Goal: Task Accomplishment & Management: Complete application form

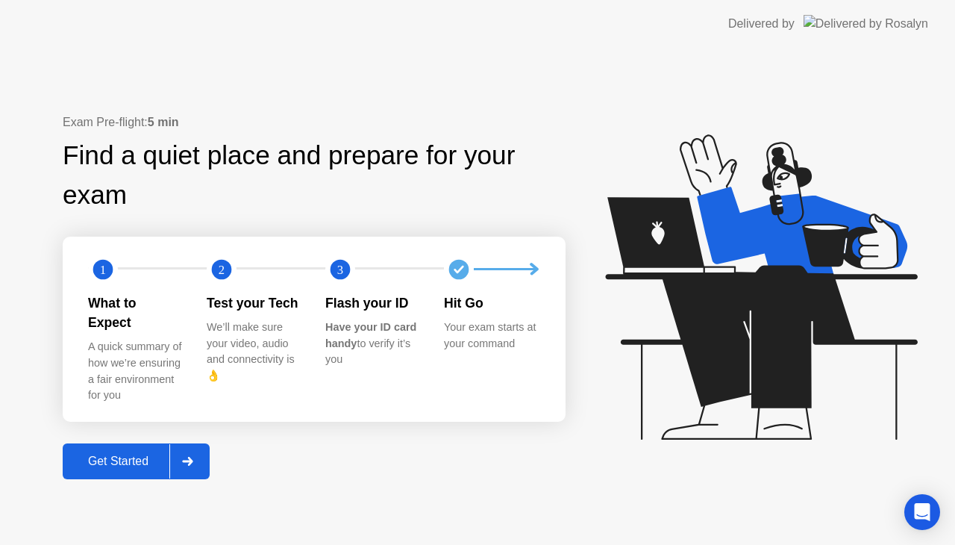
click at [150, 454] on div "Get Started" at bounding box center [118, 460] width 102 height 13
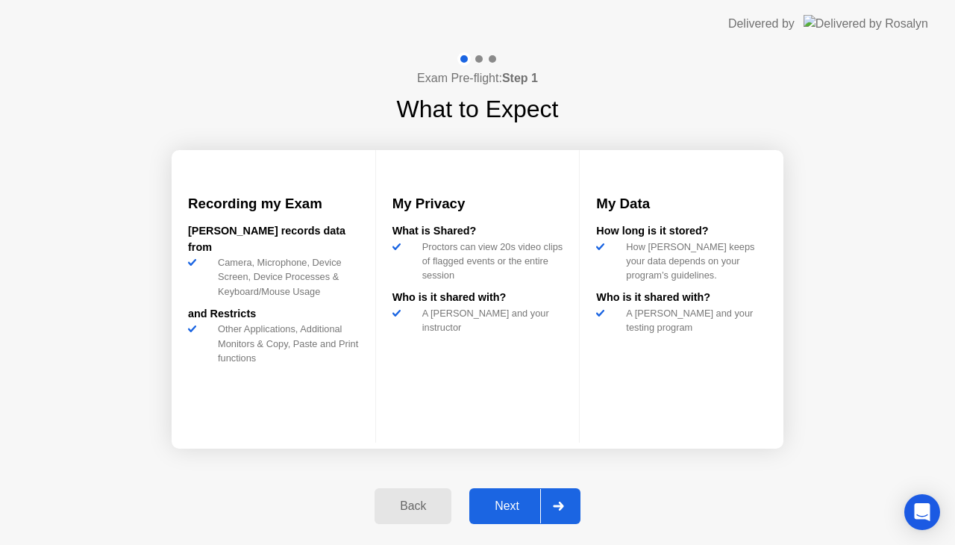
click at [509, 510] on div "Next" at bounding box center [507, 505] width 66 height 13
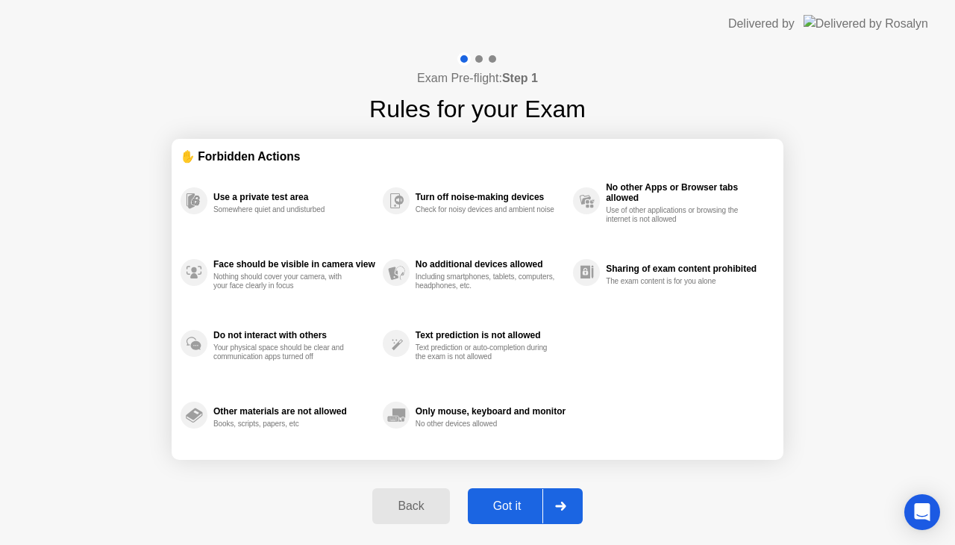
click at [512, 510] on div "Got it" at bounding box center [507, 505] width 70 height 13
select select "**********"
select select "*******"
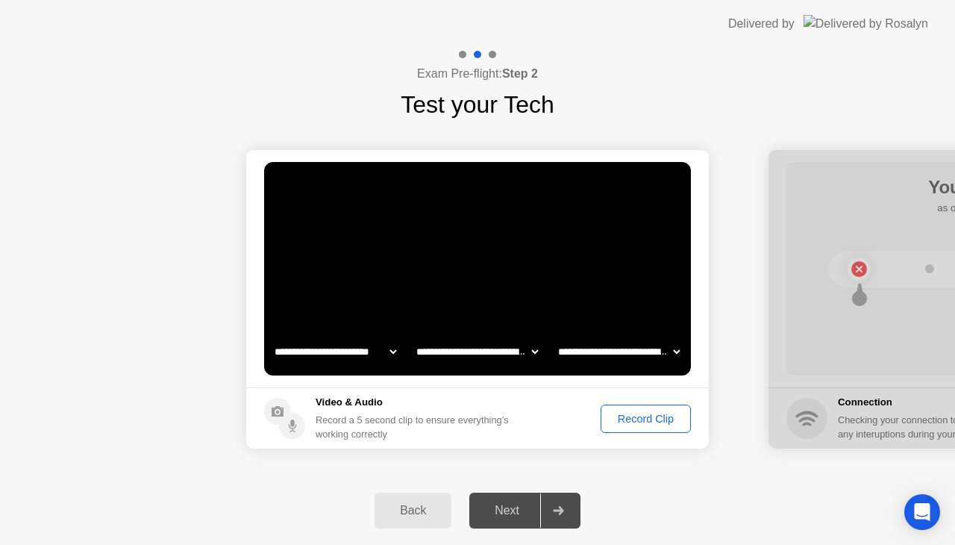
click at [655, 415] on div "Record Clip" at bounding box center [646, 419] width 80 height 12
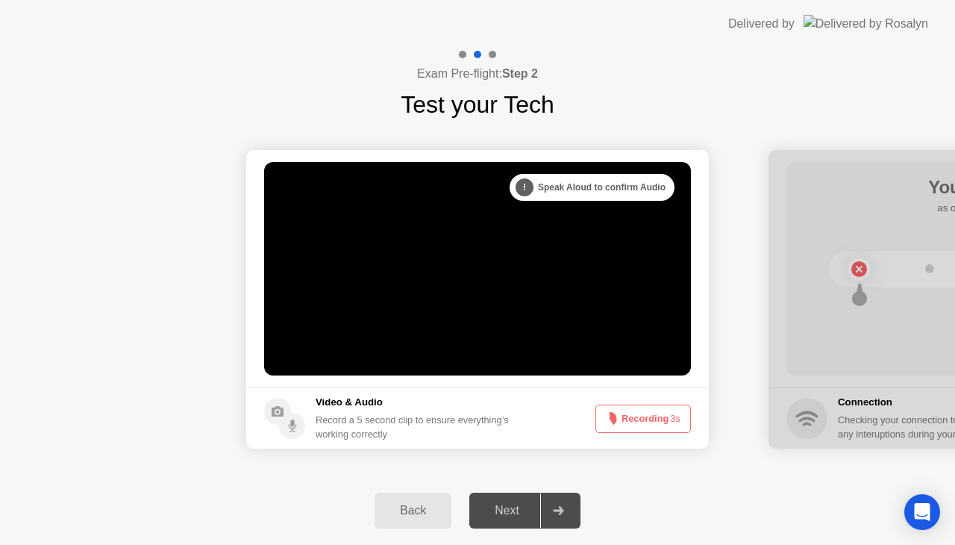
click at [655, 416] on button "Recording 3s" at bounding box center [644, 418] width 96 height 28
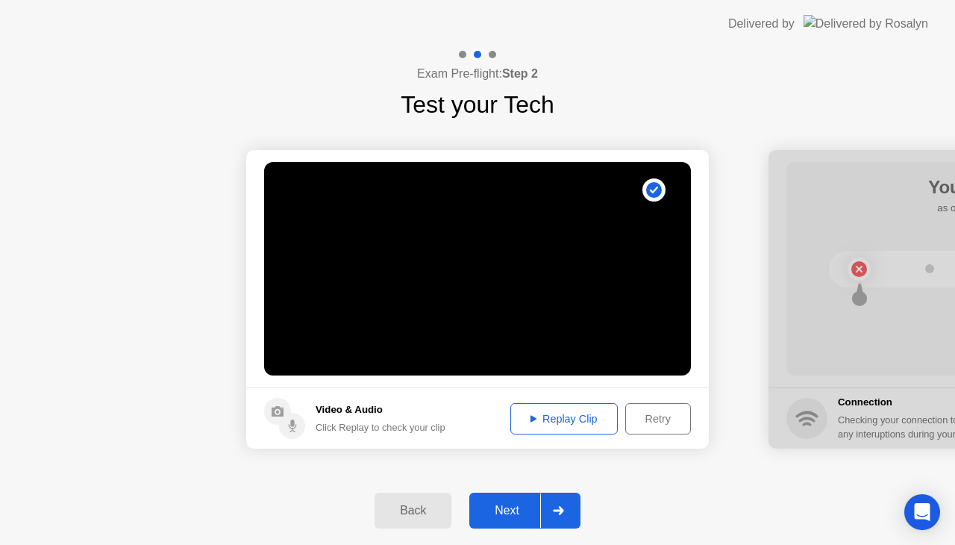
click at [557, 507] on icon at bounding box center [558, 510] width 11 height 9
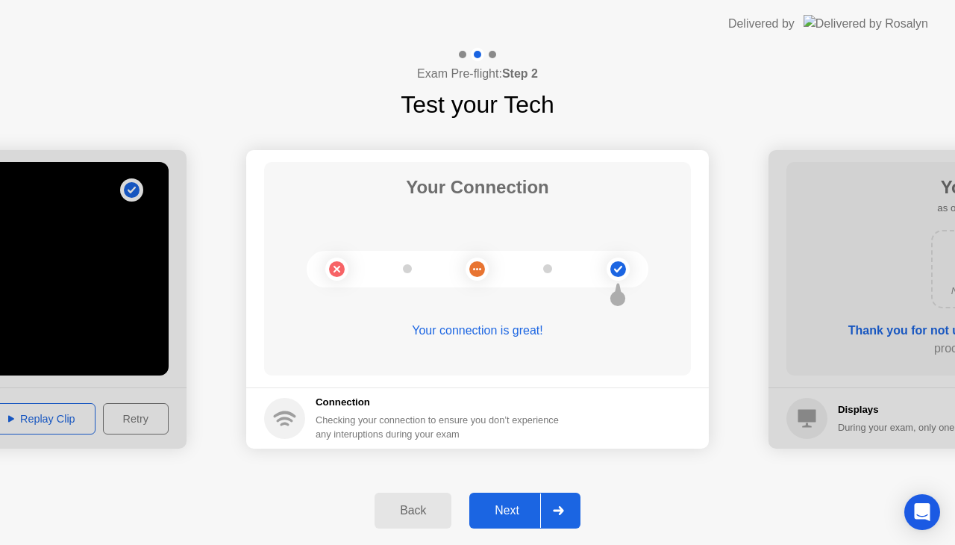
click at [500, 510] on div "Next" at bounding box center [507, 510] width 66 height 13
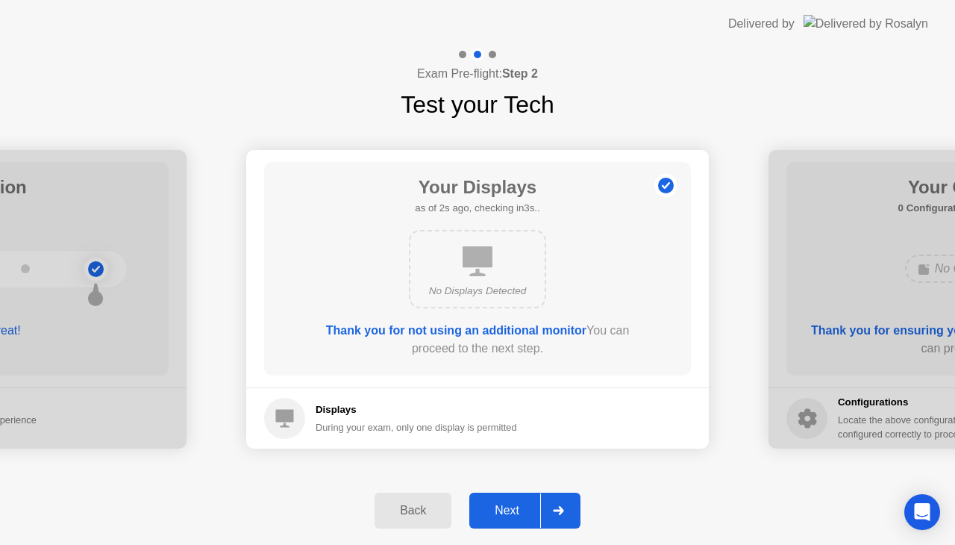
click at [500, 510] on div "Next" at bounding box center [507, 510] width 66 height 13
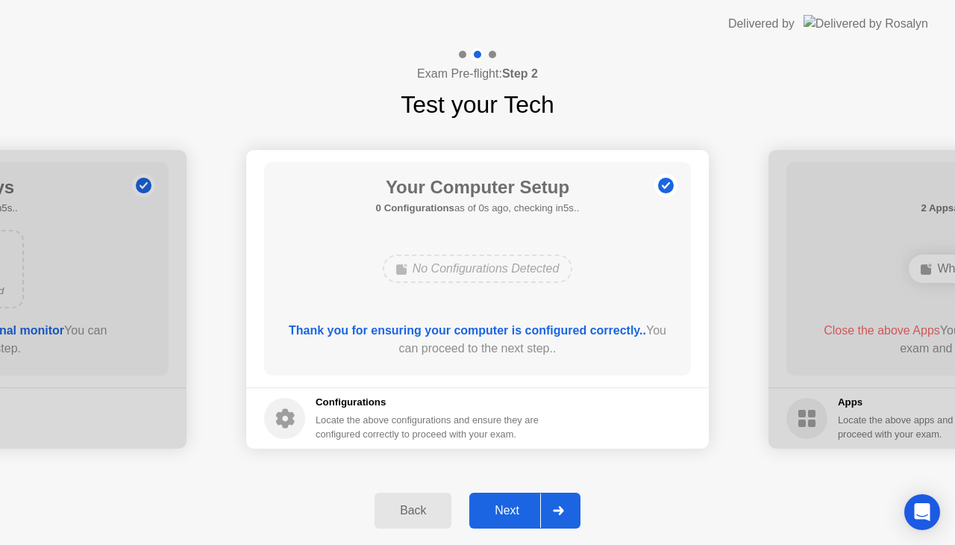
click at [500, 510] on div "Next" at bounding box center [507, 510] width 66 height 13
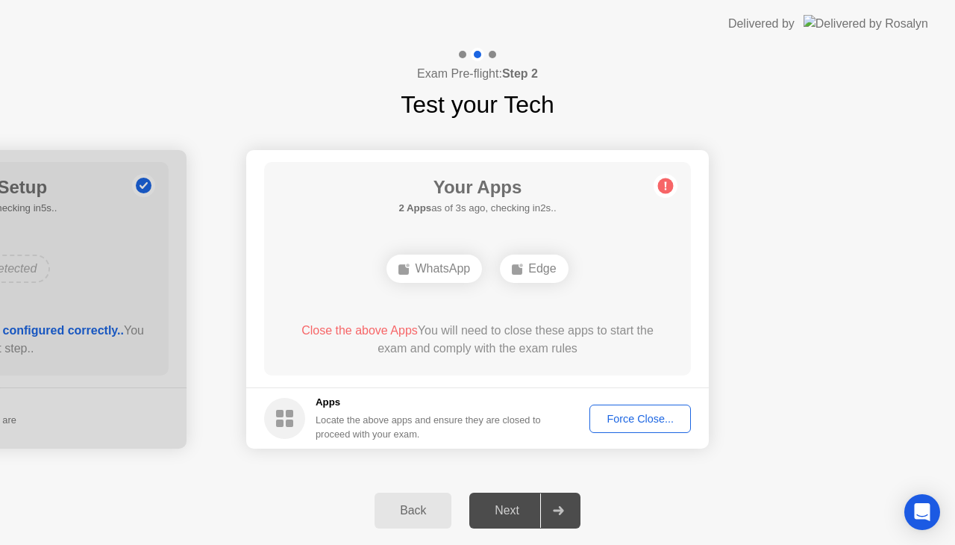
click at [645, 415] on div "Force Close..." at bounding box center [640, 419] width 91 height 12
click at [648, 415] on div "Force Close..." at bounding box center [640, 419] width 91 height 12
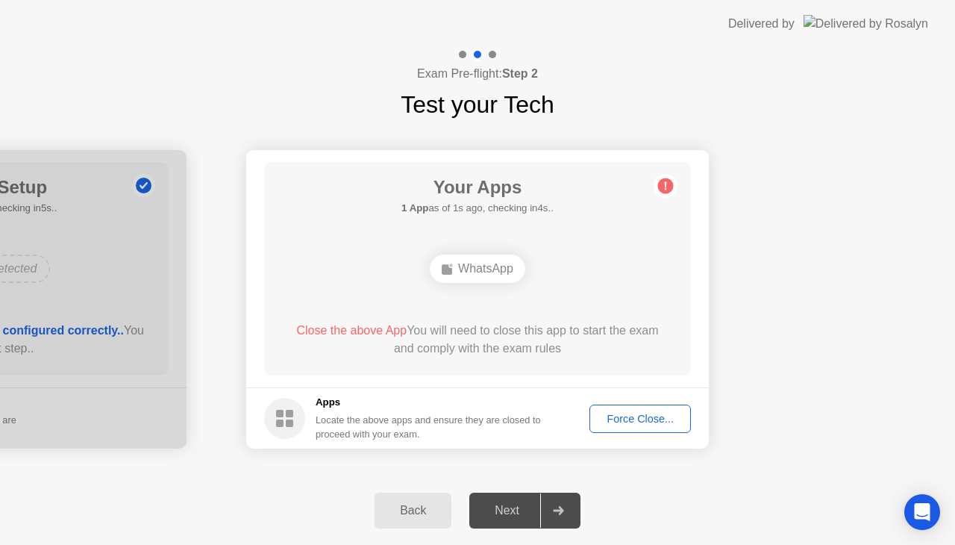
click at [653, 413] on div "Force Close..." at bounding box center [640, 419] width 91 height 12
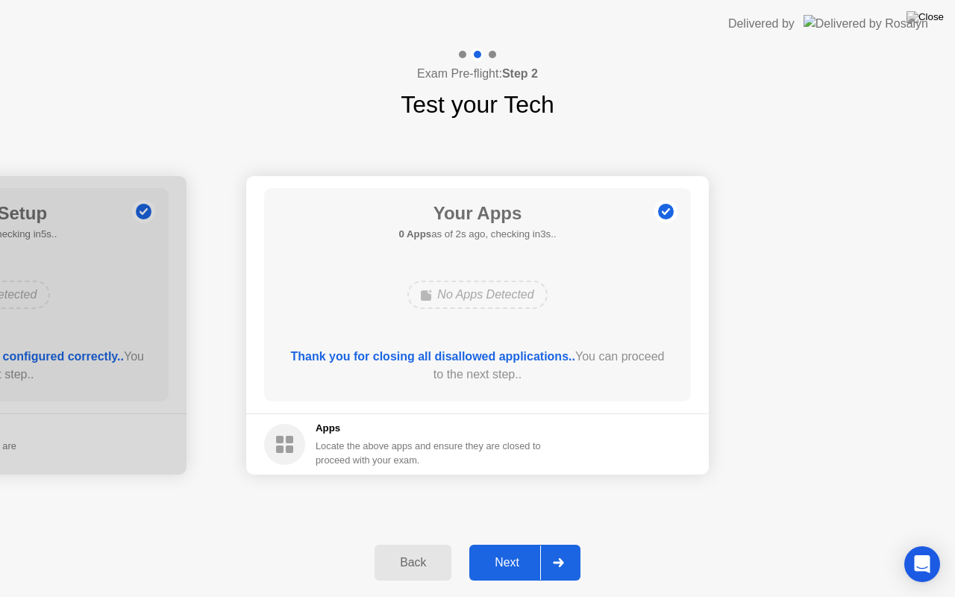
click at [504, 544] on div "Next" at bounding box center [507, 562] width 66 height 13
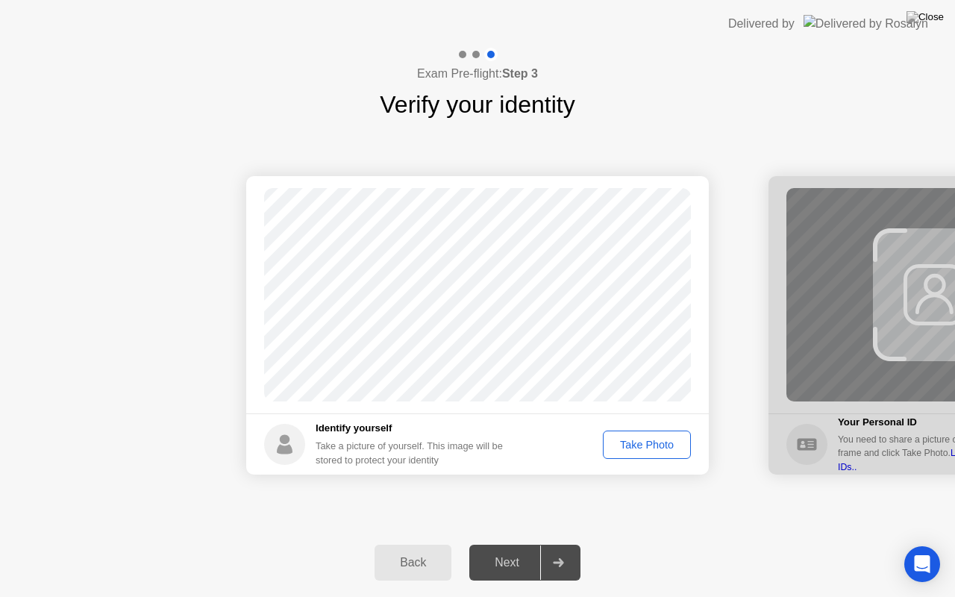
click at [652, 443] on div "Take Photo" at bounding box center [647, 445] width 78 height 12
click at [505, 544] on div "Next" at bounding box center [507, 562] width 66 height 13
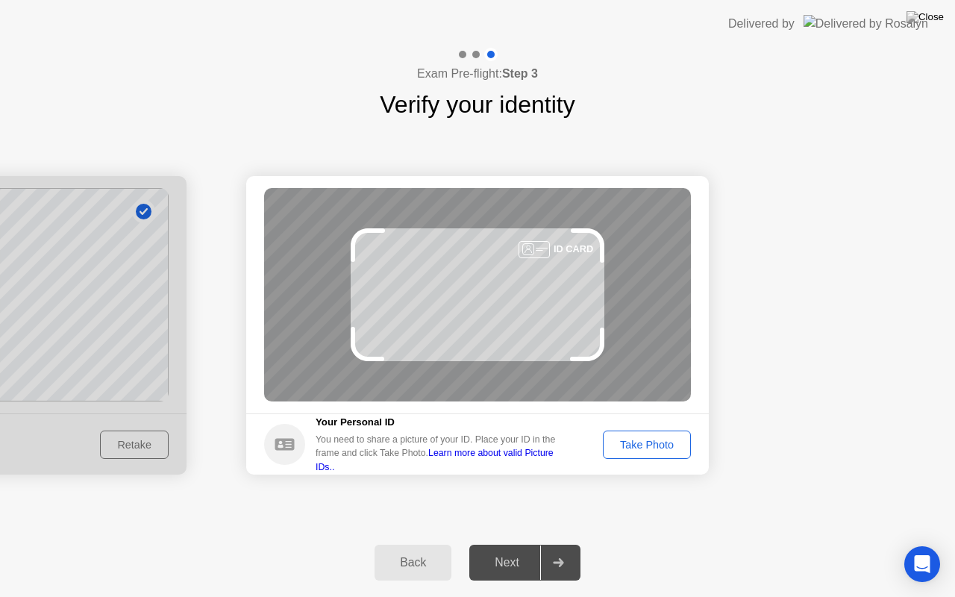
click at [649, 440] on div "Take Photo" at bounding box center [647, 445] width 78 height 12
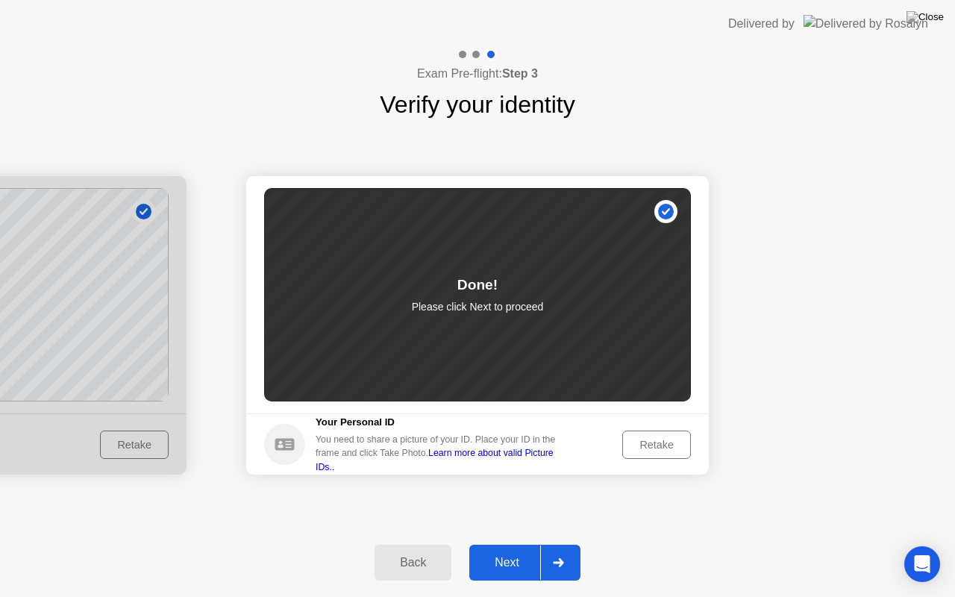
click at [510, 544] on div "Next" at bounding box center [507, 562] width 66 height 13
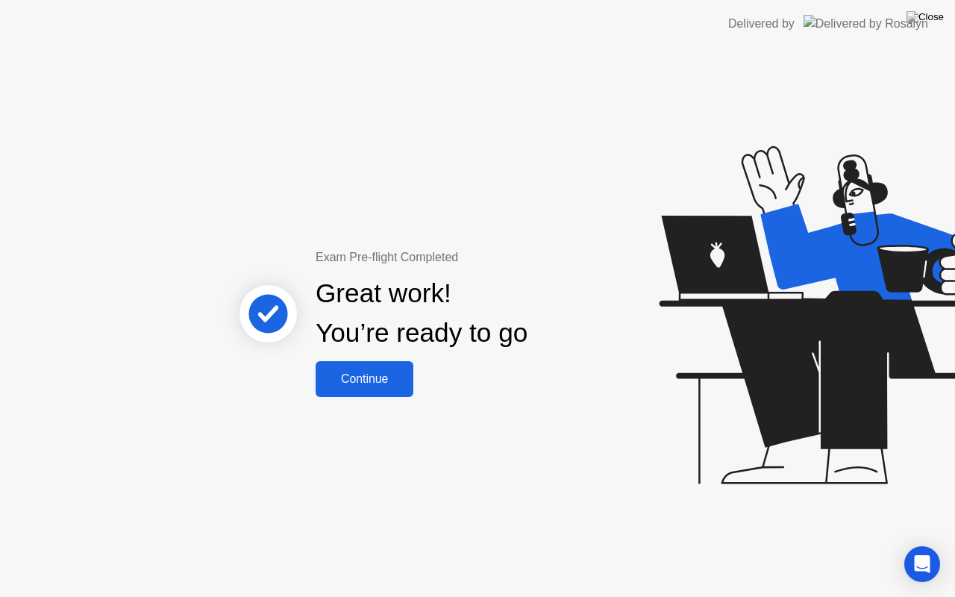
click at [375, 384] on div "Continue" at bounding box center [364, 378] width 89 height 13
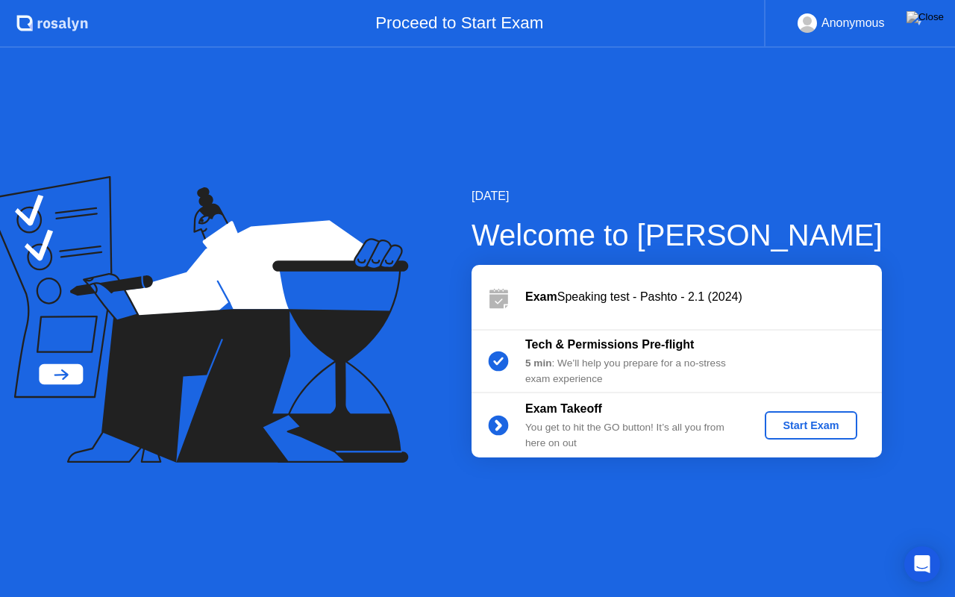
click at [816, 423] on div "Start Exam" at bounding box center [811, 425] width 80 height 12
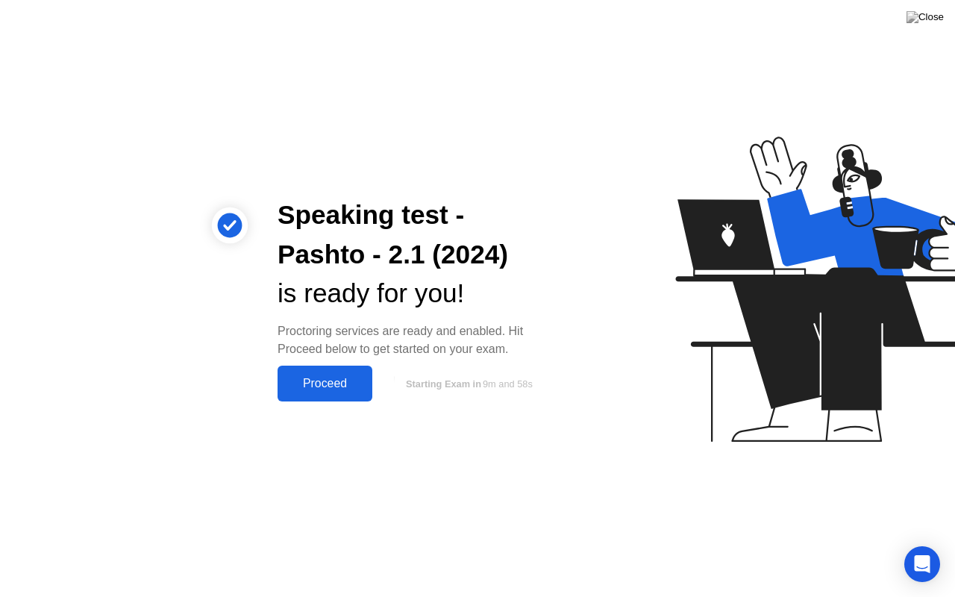
click at [334, 380] on div "Proceed" at bounding box center [325, 383] width 86 height 13
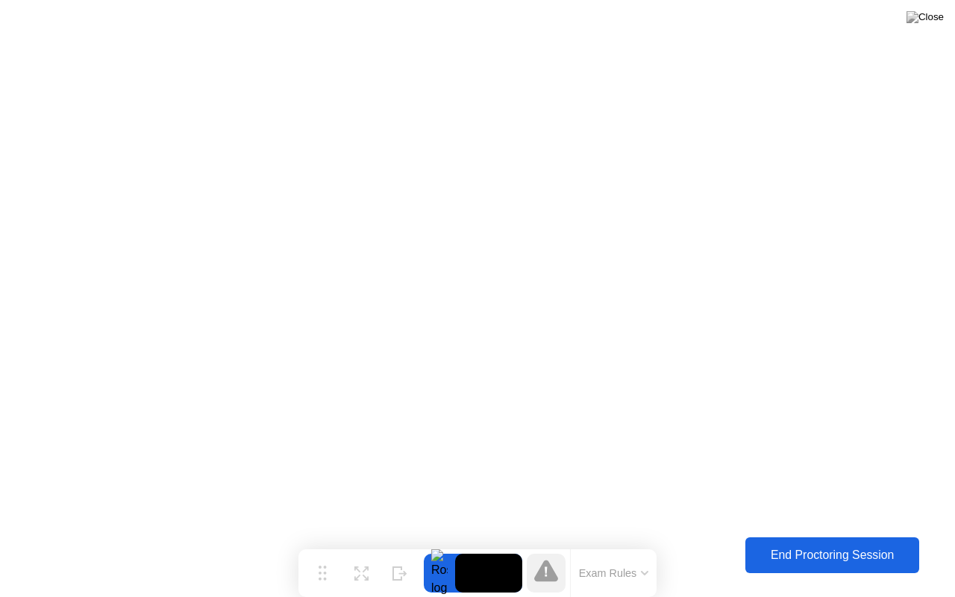
click at [795, 544] on div "End Proctoring Session" at bounding box center [832, 555] width 165 height 13
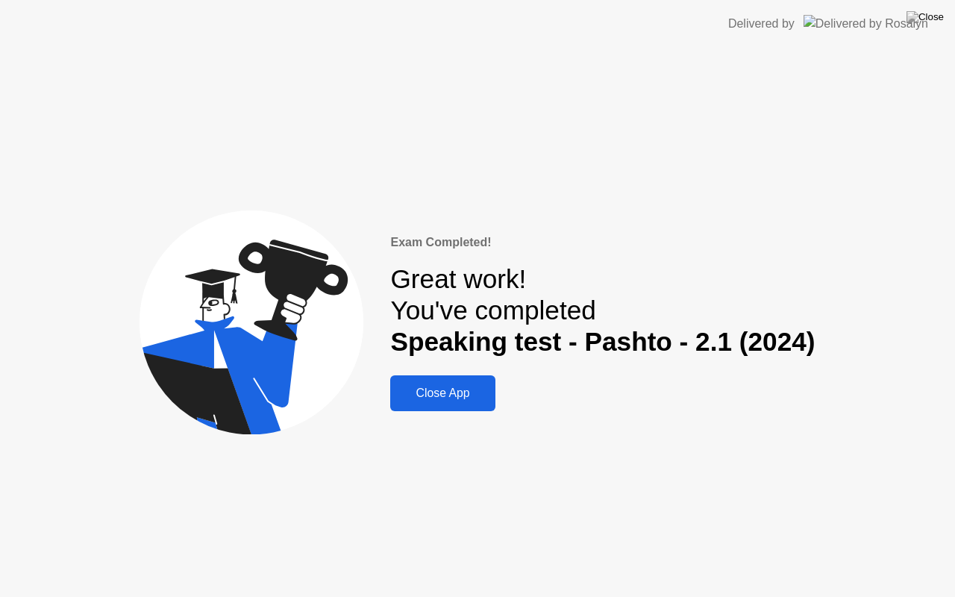
click at [446, 399] on div "Close App" at bounding box center [443, 393] width 96 height 13
